Goal: Task Accomplishment & Management: Manage account settings

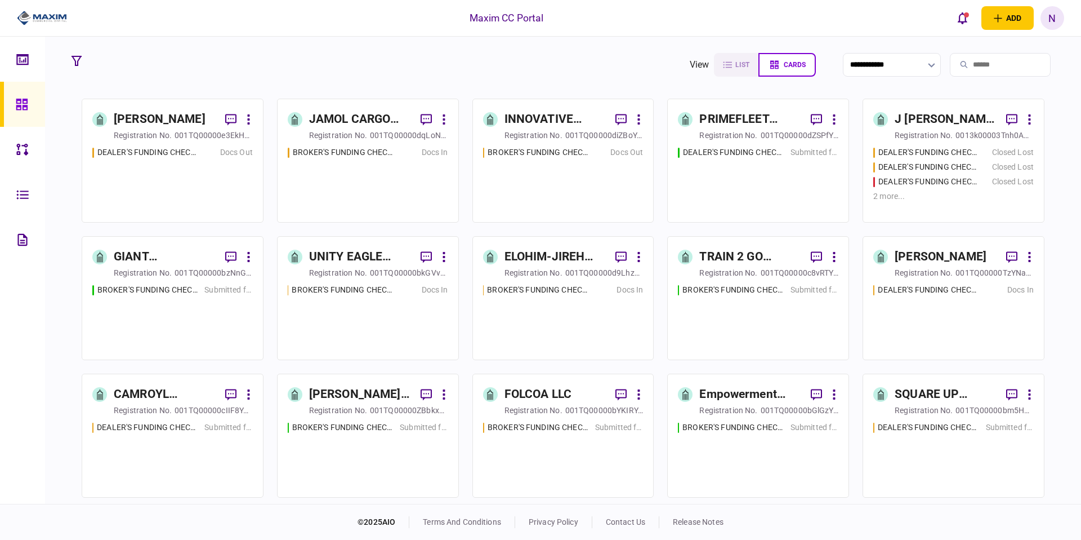
click at [1055, 17] on div "N" at bounding box center [1053, 18] width 24 height 24
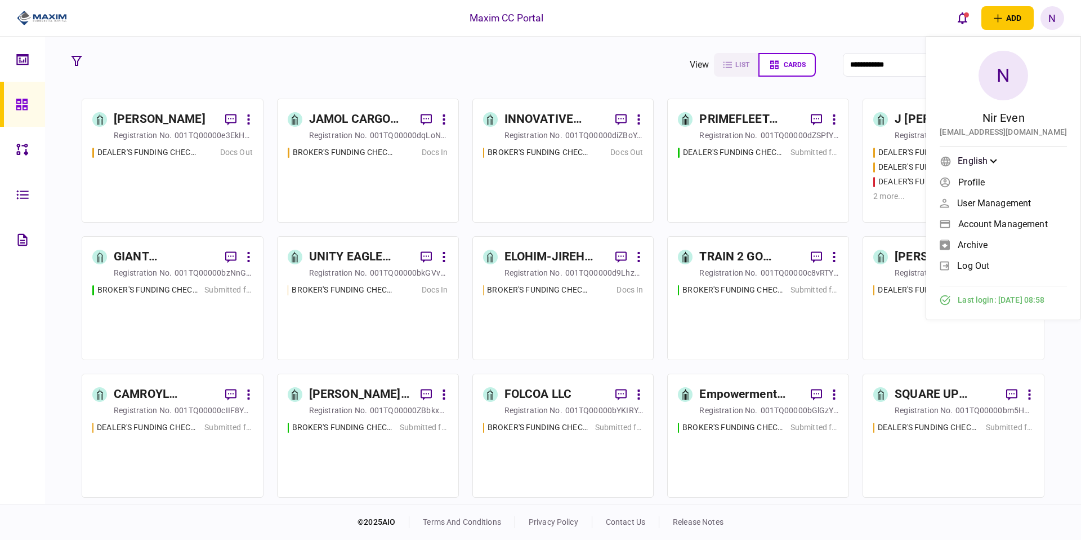
click at [996, 201] on span "User management" at bounding box center [994, 203] width 74 height 10
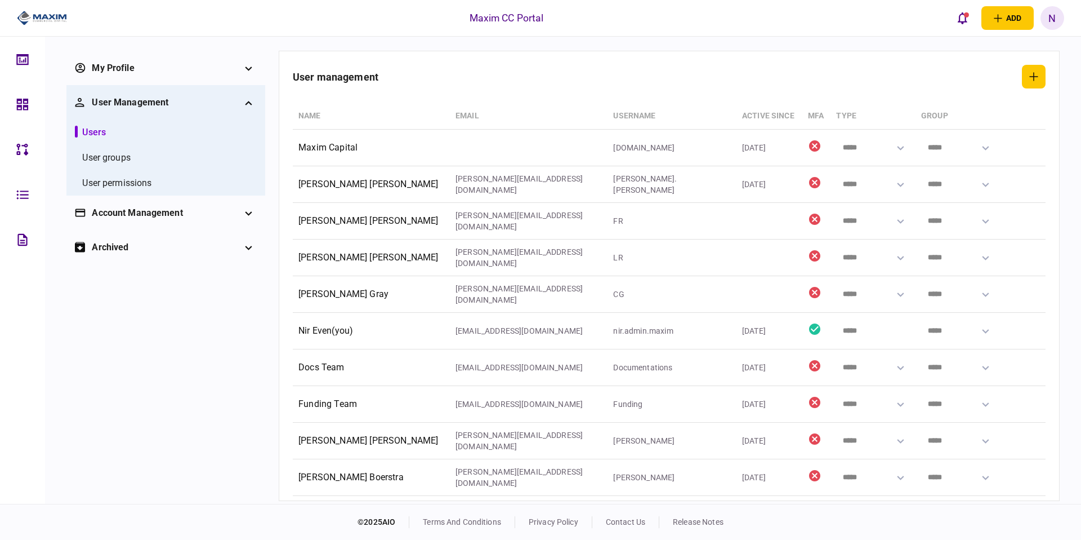
click at [159, 215] on div "Account management" at bounding box center [166, 213] width 148 height 14
click at [140, 240] on li "notifications" at bounding box center [166, 242] width 182 height 25
click at [123, 245] on div "notifications" at bounding box center [108, 243] width 52 height 14
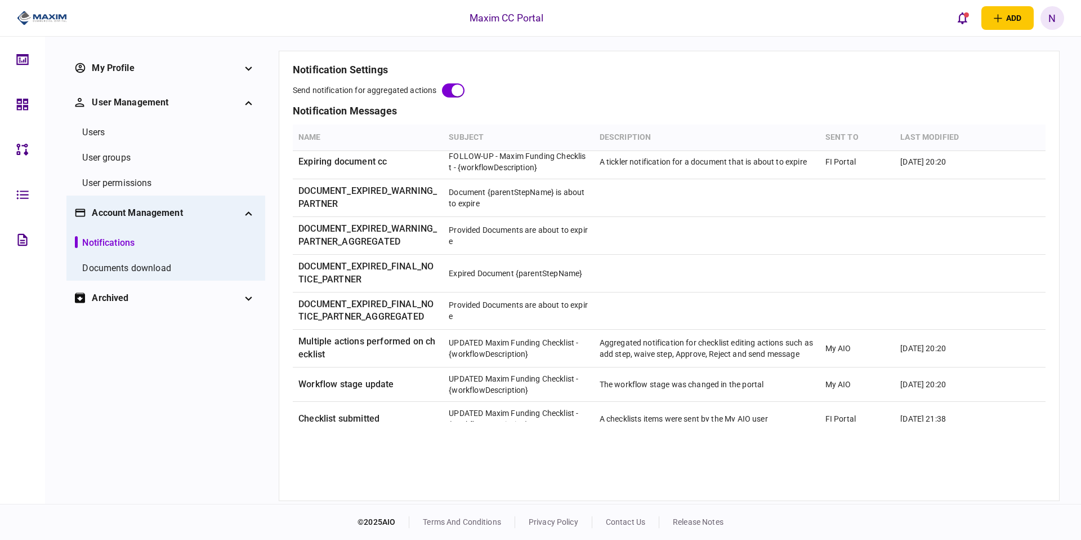
scroll to position [575, 0]
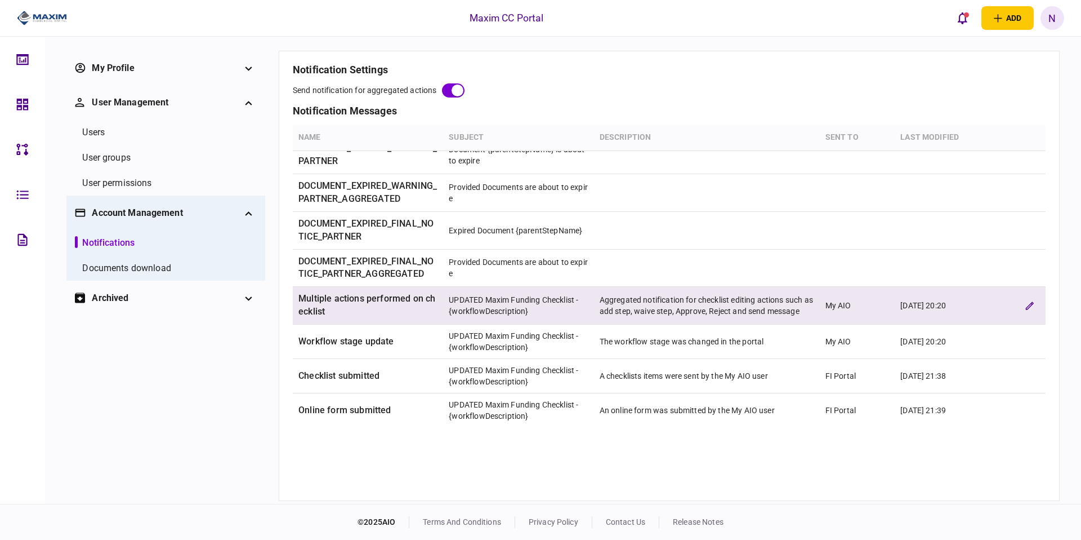
click at [671, 299] on td "Aggregated notification for checklist editing actions such as add step, waive s…" at bounding box center [707, 306] width 226 height 38
click at [1029, 302] on icon "edit verification rule" at bounding box center [1030, 305] width 8 height 8
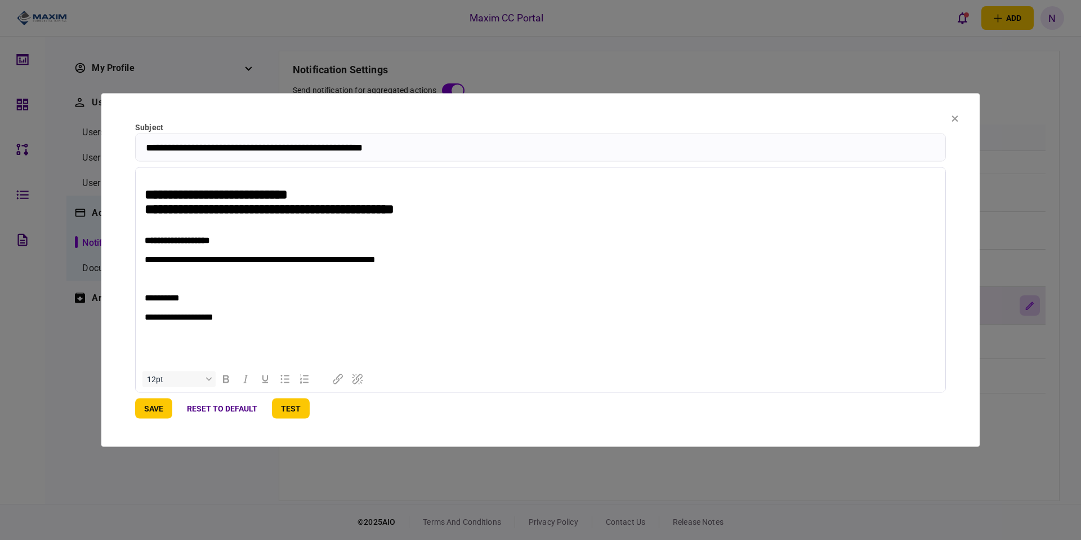
scroll to position [0, 0]
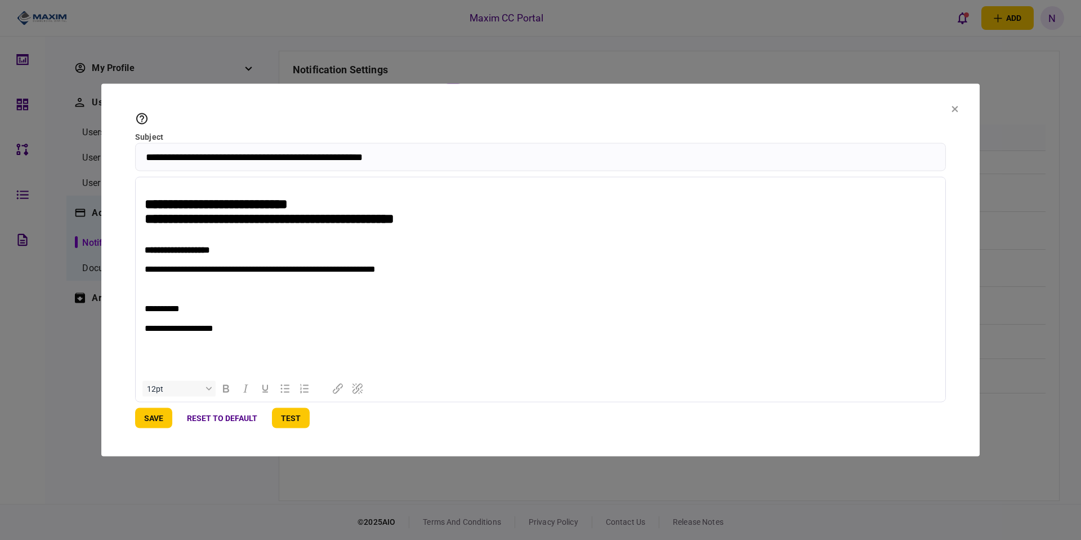
click at [233, 274] on p "**********" at bounding box center [541, 269] width 792 height 11
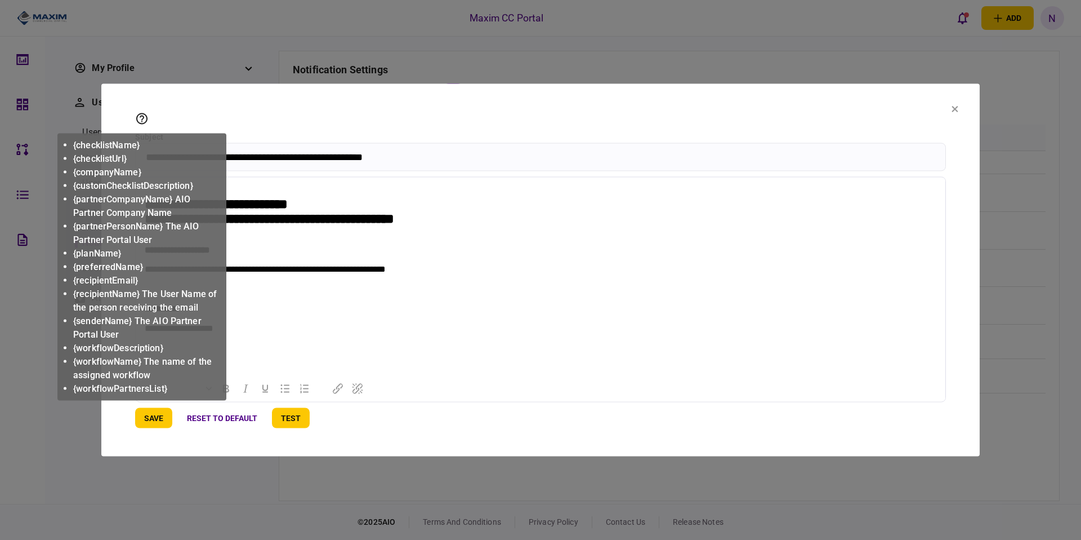
click at [141, 121] on icon at bounding box center [141, 118] width 11 height 11
drag, startPoint x: 140, startPoint y: 157, endPoint x: 82, endPoint y: 158, distance: 58.0
click at [82, 158] on li "{checklistUrl}" at bounding box center [147, 159] width 149 height 14
click at [79, 158] on li "{checklistUrl}" at bounding box center [147, 159] width 149 height 14
drag, startPoint x: 72, startPoint y: 158, endPoint x: 110, endPoint y: 157, distance: 37.7
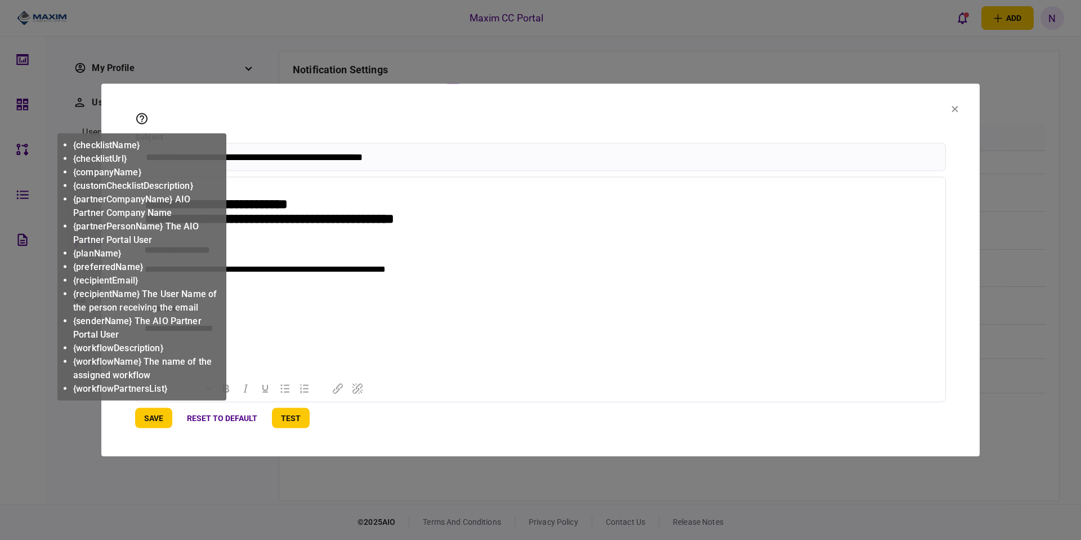
click at [110, 157] on ul "{checklistName} {checklistUrl} {companyName} {customChecklistDescription} {part…" at bounding box center [142, 267] width 160 height 262
click at [110, 157] on li "{checklistUrl}" at bounding box center [147, 159] width 149 height 14
drag, startPoint x: 133, startPoint y: 158, endPoint x: 108, endPoint y: 158, distance: 25.3
click at [108, 158] on li "{checklistUrl}" at bounding box center [147, 159] width 149 height 14
click at [124, 158] on li "{checklistUrl}" at bounding box center [147, 159] width 149 height 14
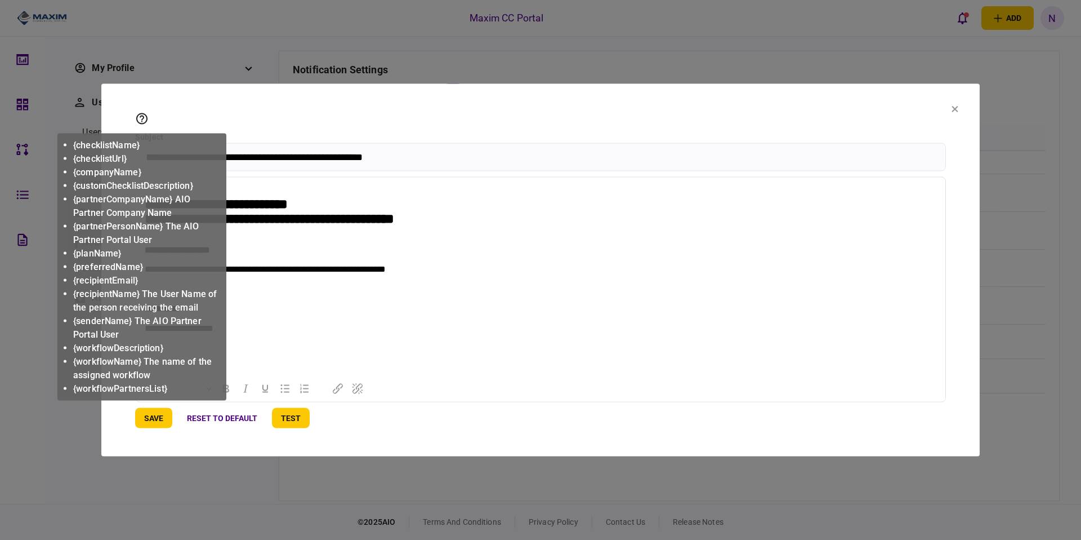
click at [127, 158] on li "{checklistUrl}" at bounding box center [147, 159] width 149 height 14
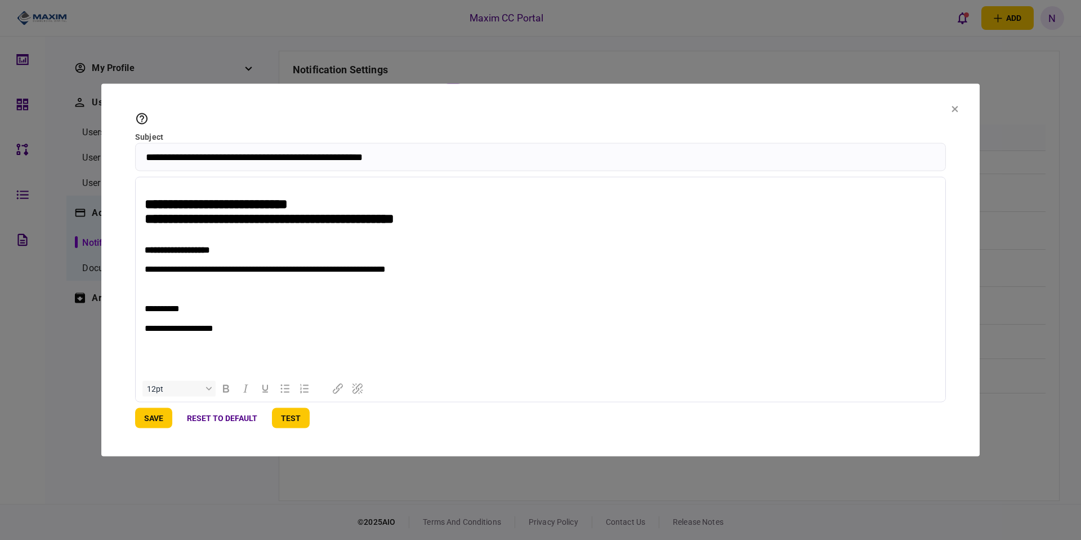
copy li "{checklistUrl}"
click at [300, 284] on p "Rich Text Area. Press ALT-0 for help." at bounding box center [541, 279] width 792 height 10
click at [240, 274] on p "**********" at bounding box center [541, 269] width 792 height 11
click at [140, 119] on icon at bounding box center [142, 119] width 14 height 14
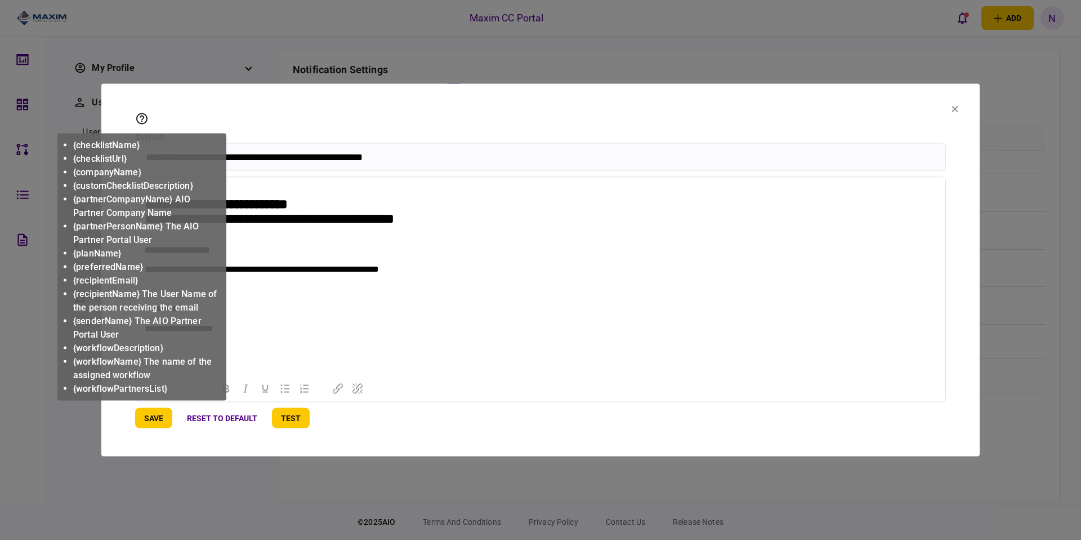
click at [122, 163] on li "{checklistUrl}" at bounding box center [147, 159] width 149 height 14
copy li "{checklistUrl}"
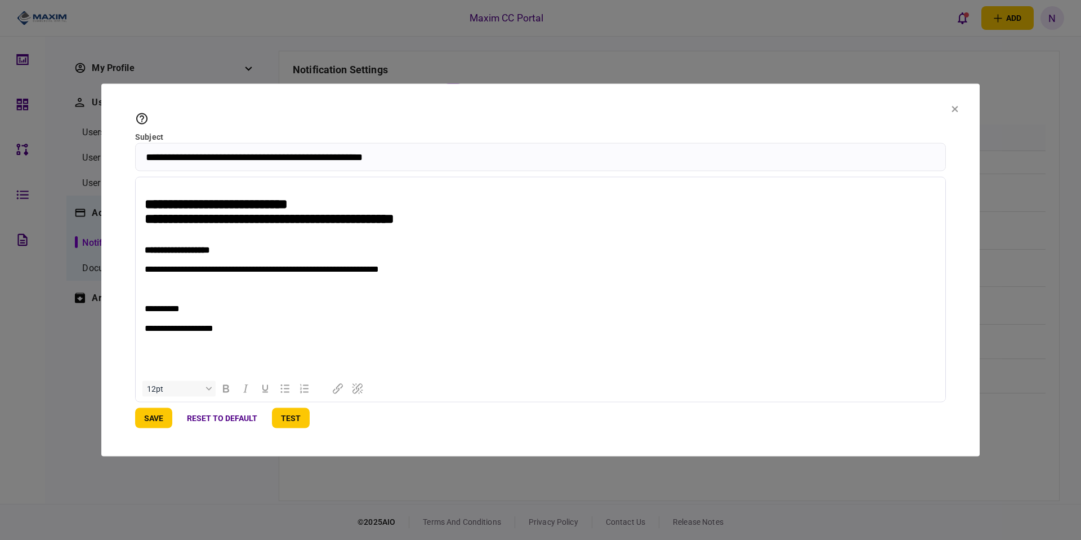
click at [358, 262] on p "Rich Text Area. Press ALT-0 for help." at bounding box center [541, 259] width 792 height 10
click at [235, 274] on p "**********" at bounding box center [541, 269] width 792 height 11
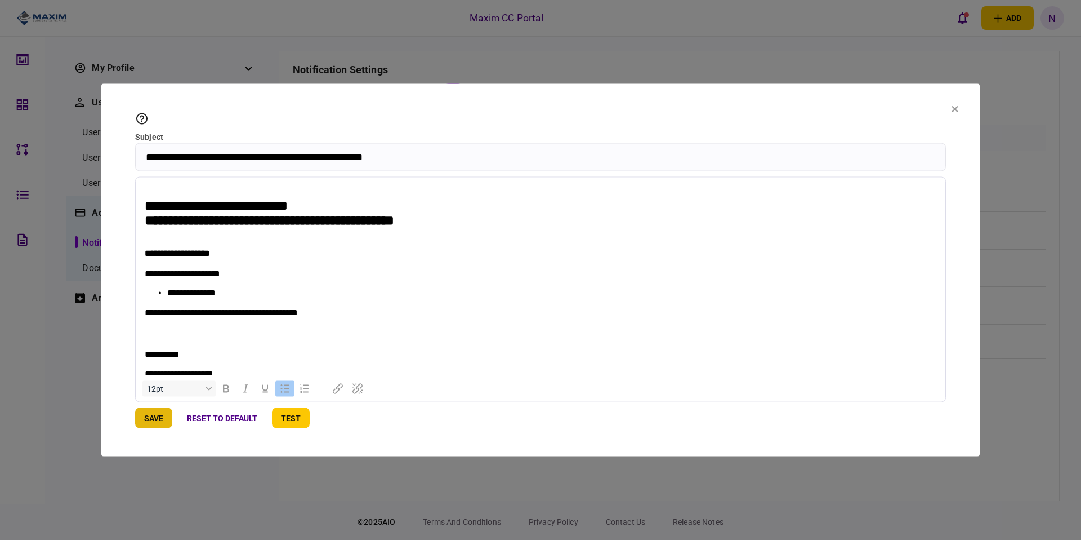
click at [145, 417] on button "save" at bounding box center [153, 418] width 37 height 20
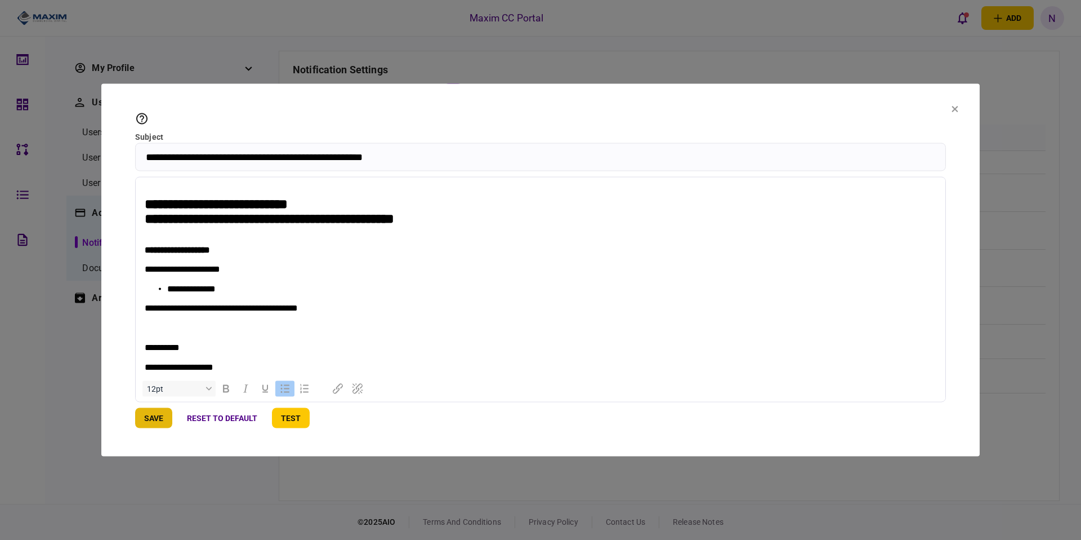
click at [158, 420] on button "save" at bounding box center [153, 418] width 37 height 20
click at [300, 423] on button "test" at bounding box center [291, 418] width 38 height 20
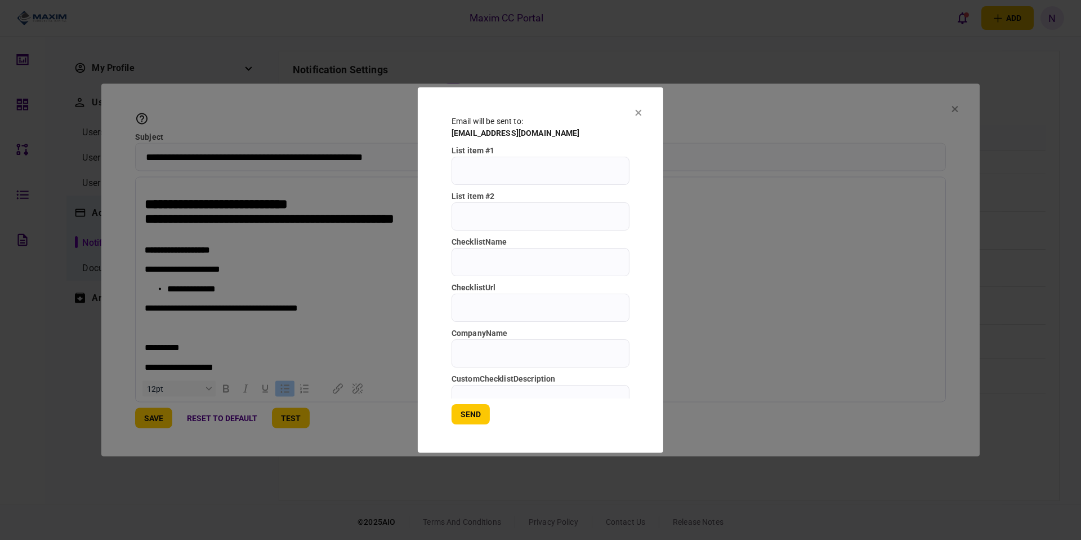
click at [641, 107] on section "Email will be sent to : nir.even@aio.network list item #1 list item #2 checklis…" at bounding box center [541, 269] width 246 height 365
click at [640, 111] on icon at bounding box center [639, 113] width 6 height 6
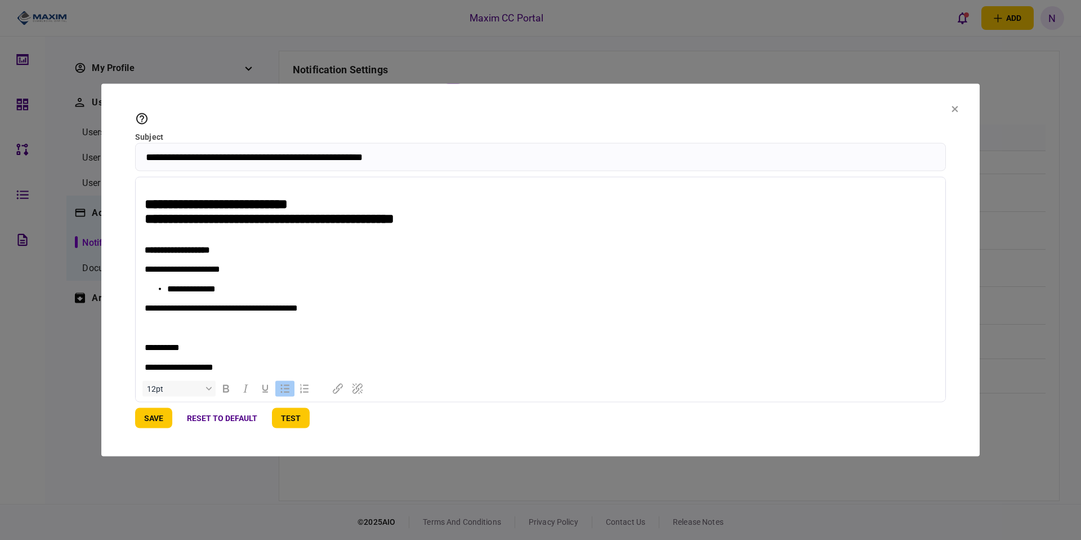
click at [959, 109] on section "**********" at bounding box center [540, 270] width 879 height 372
click at [957, 109] on icon at bounding box center [955, 109] width 7 height 7
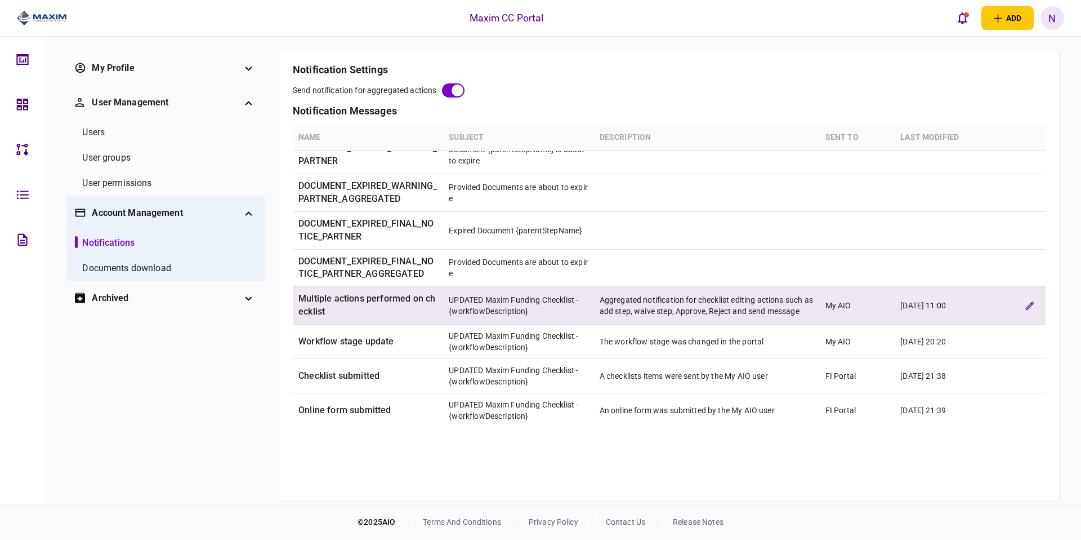
click at [618, 314] on td "Aggregated notification for checklist editing actions such as add step, waive s…" at bounding box center [707, 306] width 226 height 38
click at [1030, 301] on button "edit verification rule" at bounding box center [1030, 305] width 20 height 20
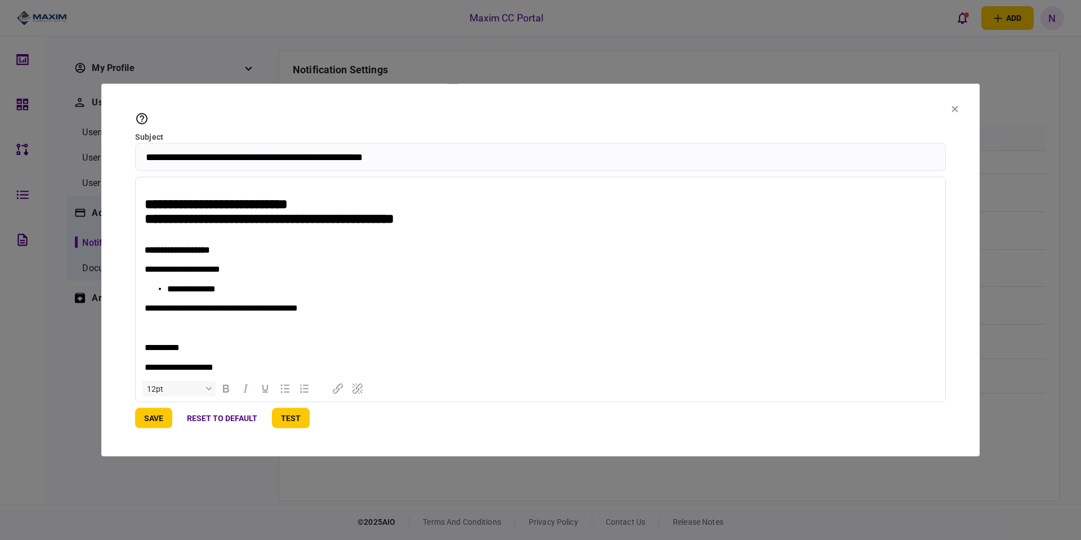
click at [954, 109] on icon at bounding box center [955, 109] width 6 height 6
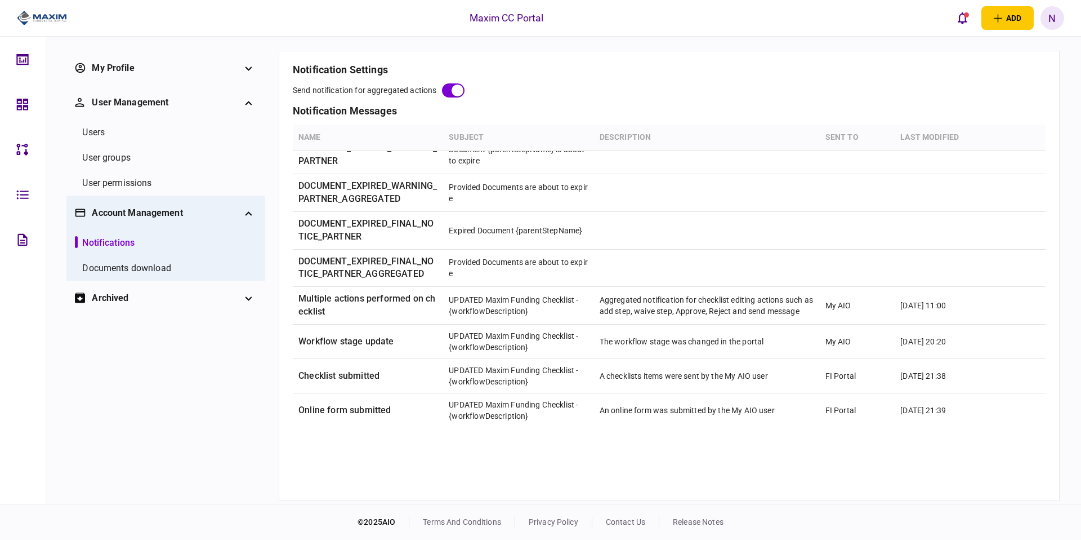
click at [1046, 18] on div "N" at bounding box center [1053, 18] width 24 height 24
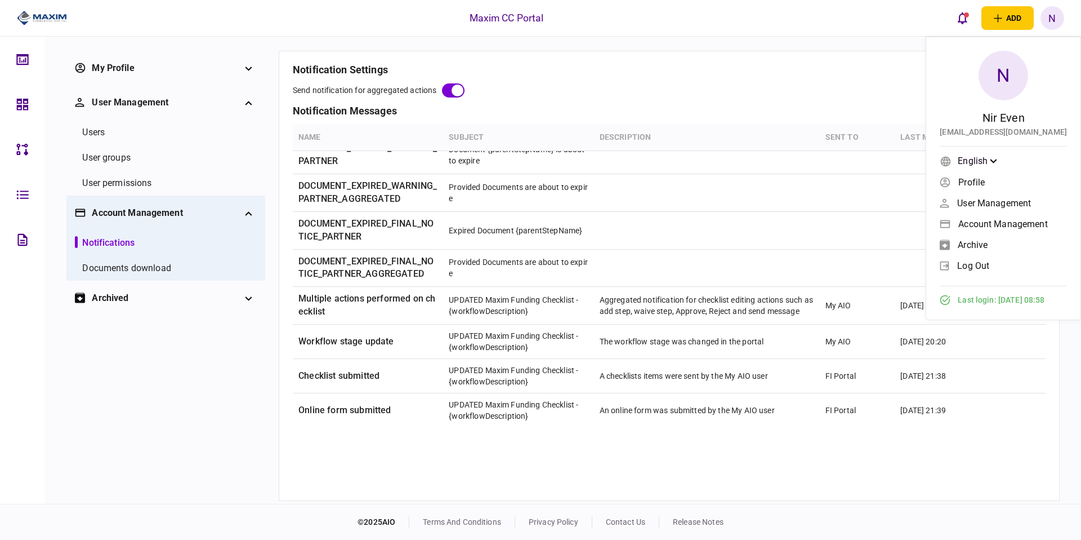
click at [970, 265] on span "log out" at bounding box center [973, 266] width 32 height 10
